Goal: Information Seeking & Learning: Learn about a topic

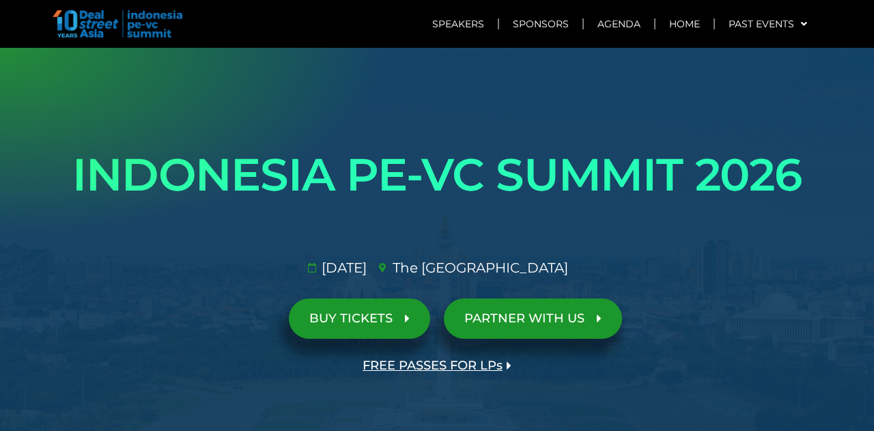
scroll to position [10, 0]
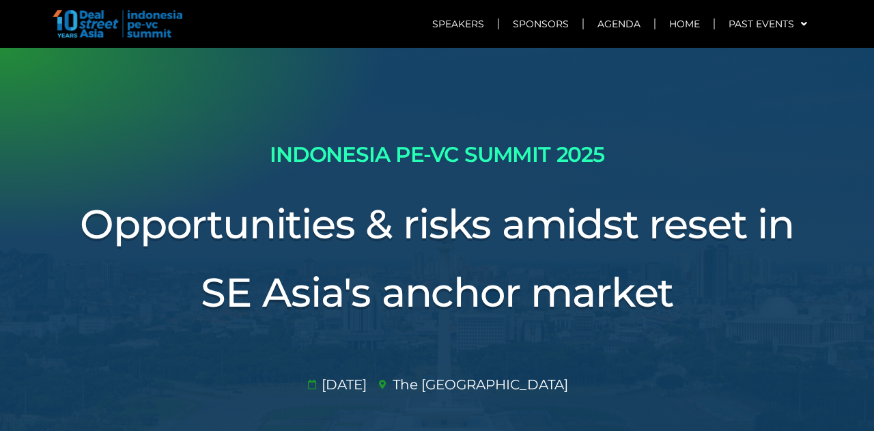
scroll to position [8, 0]
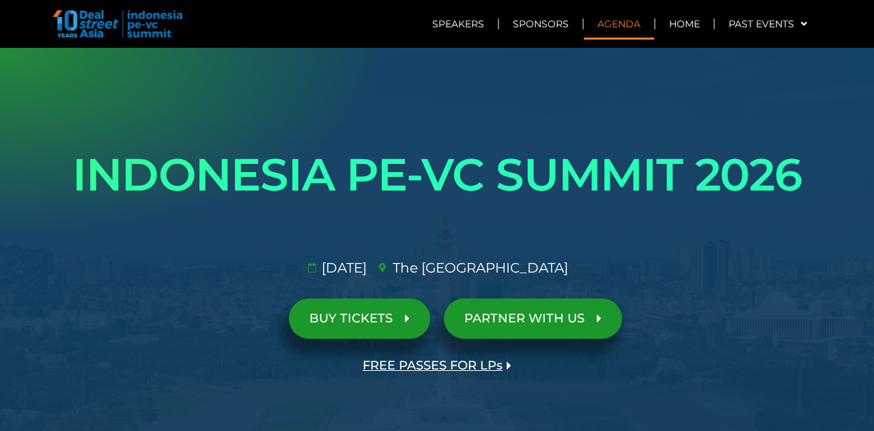
click at [600, 31] on link "Agenda" at bounding box center [619, 23] width 70 height 31
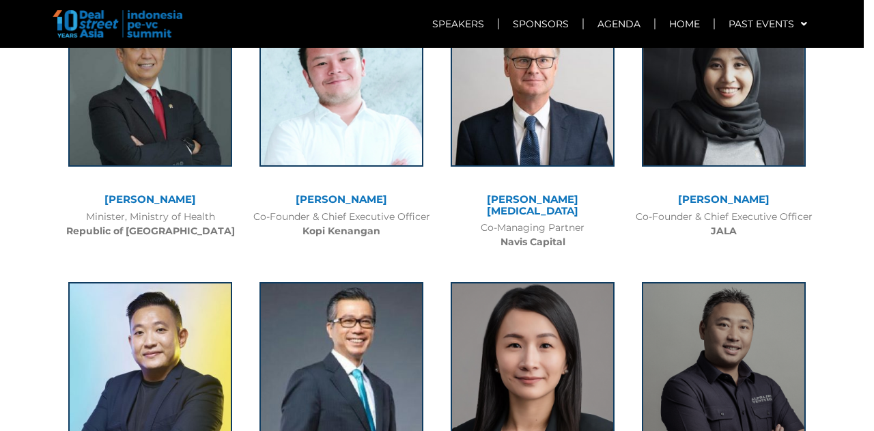
scroll to position [2295, 0]
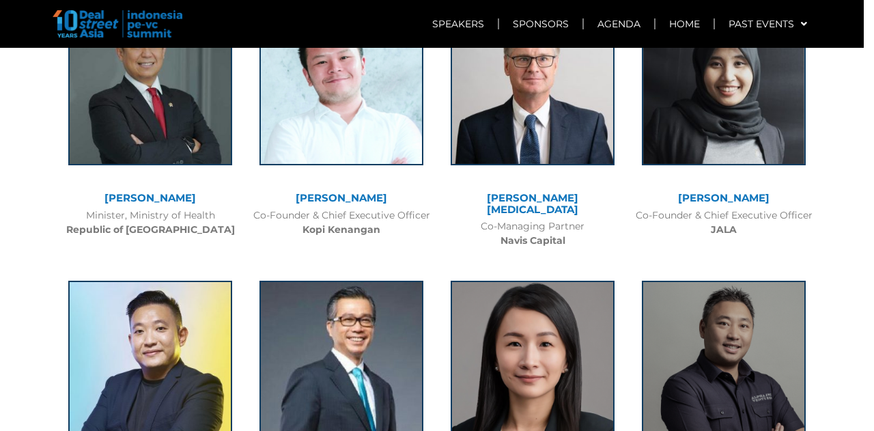
click at [815, 357] on div "PAST SPEAKERS Pandu Sjahrir Chief Investment Officer Danantara Jenny Lee" at bounding box center [437, 388] width 779 height 2696
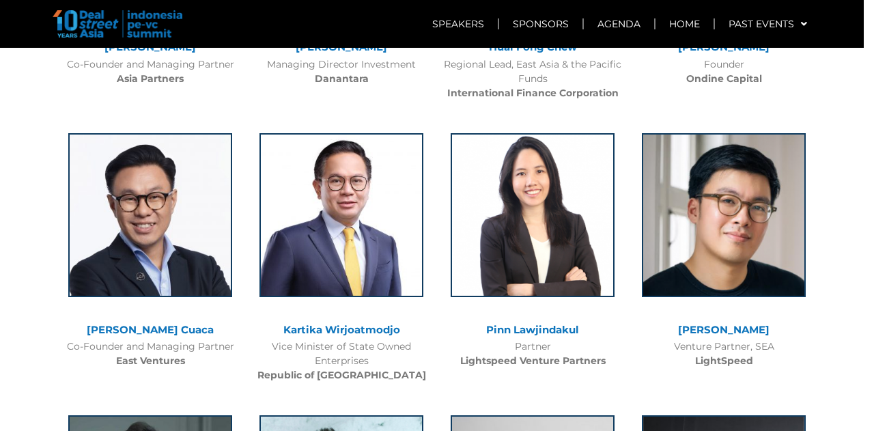
scroll to position [1882, 0]
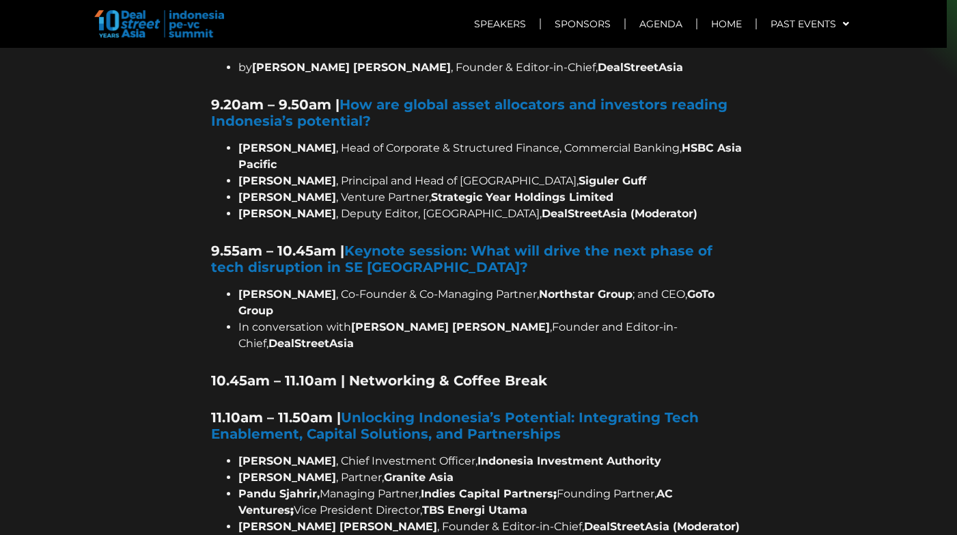
scroll to position [805, 0]
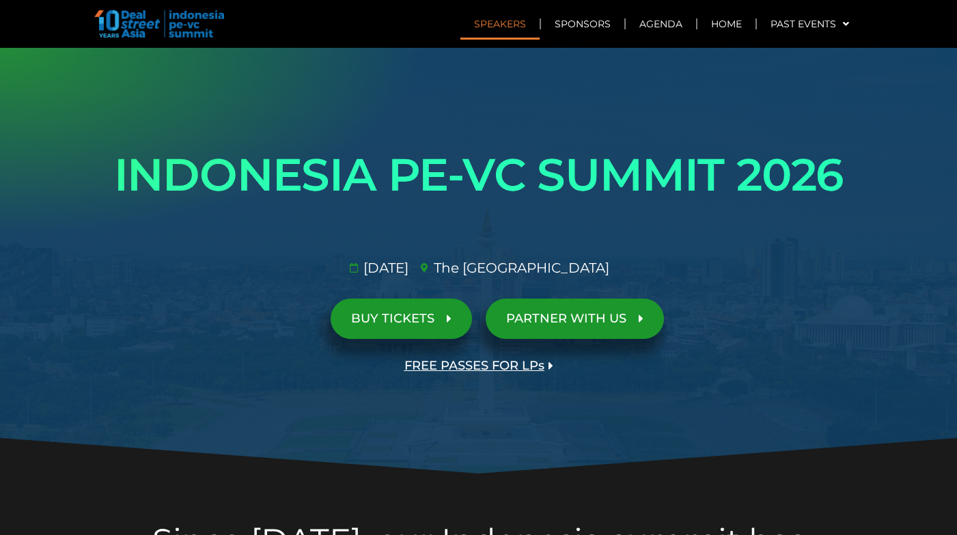
click at [484, 27] on link "Speakers" at bounding box center [499, 23] width 79 height 31
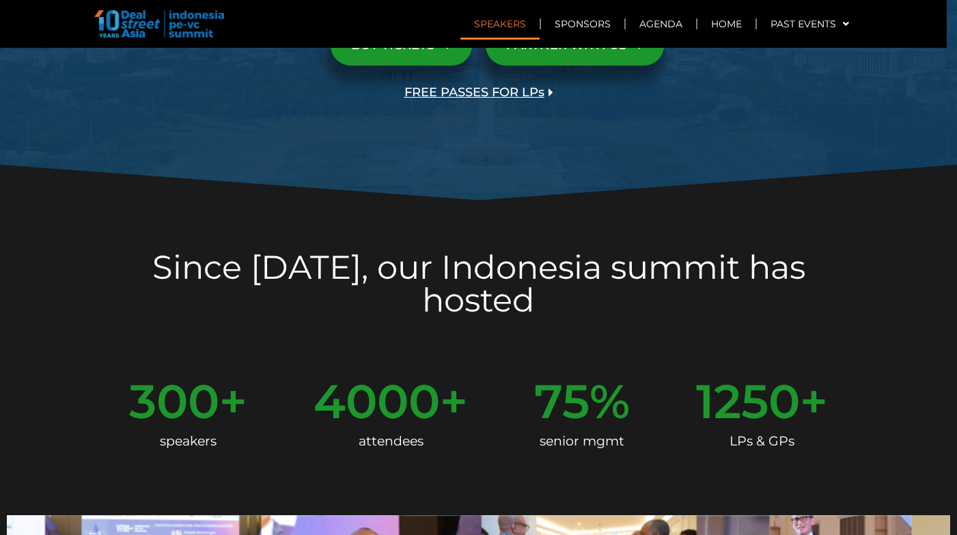
scroll to position [410, 0]
